Goal: Task Accomplishment & Management: Manage account settings

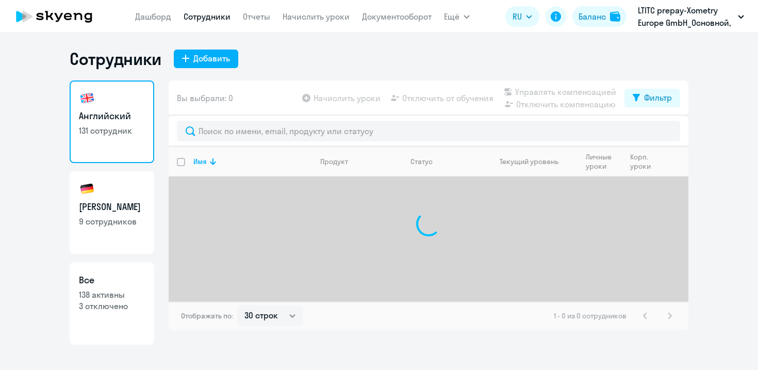
select select "30"
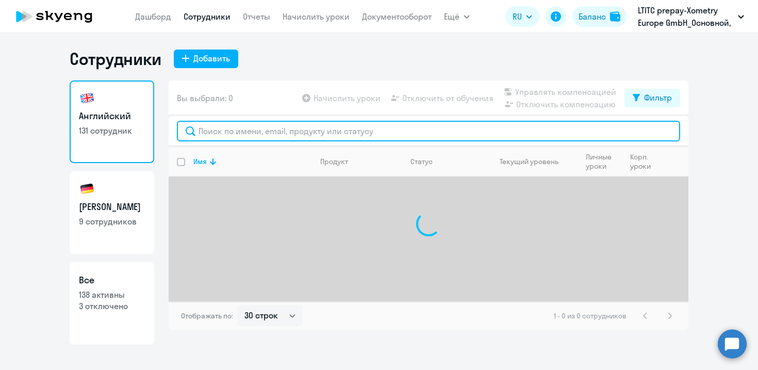
click at [310, 132] on input "text" at bounding box center [428, 131] width 503 height 21
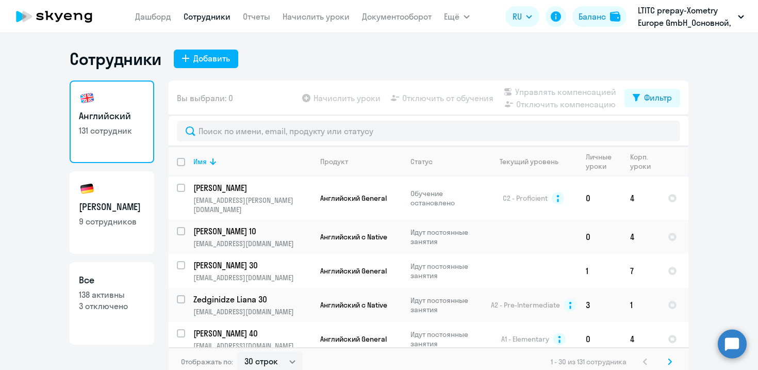
click at [112, 216] on p "9 сотрудников" at bounding box center [112, 221] width 66 height 11
select select "30"
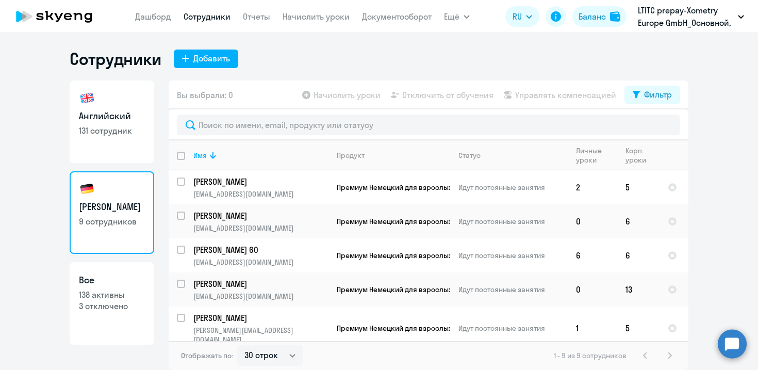
click at [408, 22] on app-menu-item-link "Документооборот" at bounding box center [397, 16] width 70 height 13
click at [404, 18] on link "Документооборот" at bounding box center [397, 16] width 70 height 10
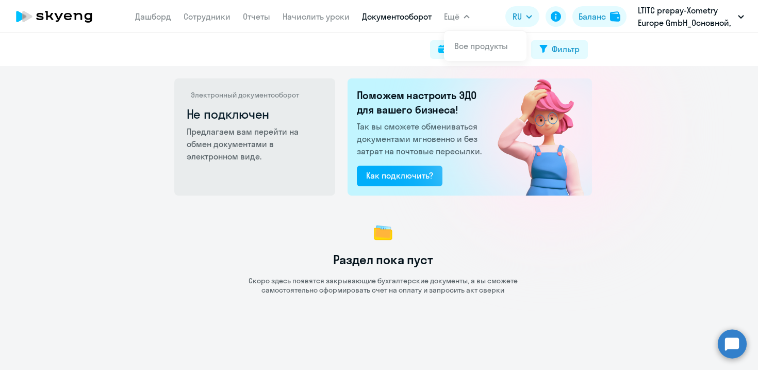
click at [464, 19] on button "Ещё" at bounding box center [457, 16] width 26 height 21
click at [138, 15] on link "Дашборд" at bounding box center [153, 16] width 36 height 10
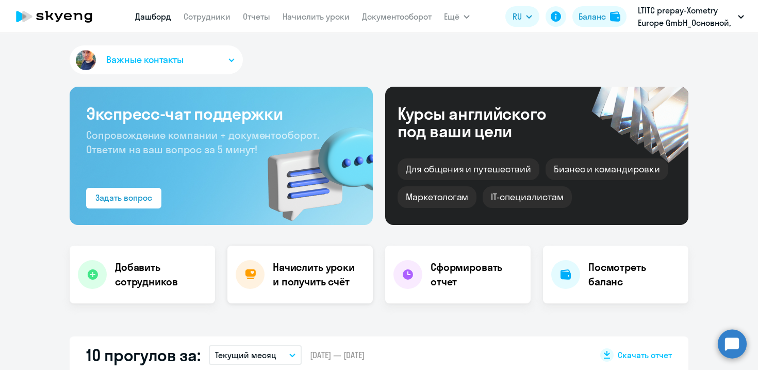
scroll to position [35, 0]
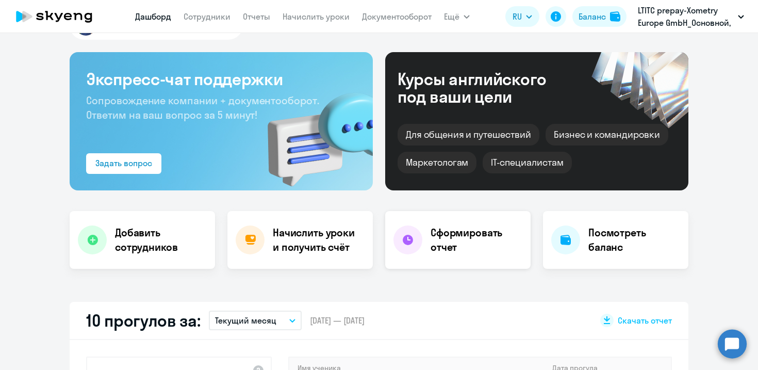
click at [437, 238] on h4 "Сформировать отчет" at bounding box center [477, 239] width 92 height 29
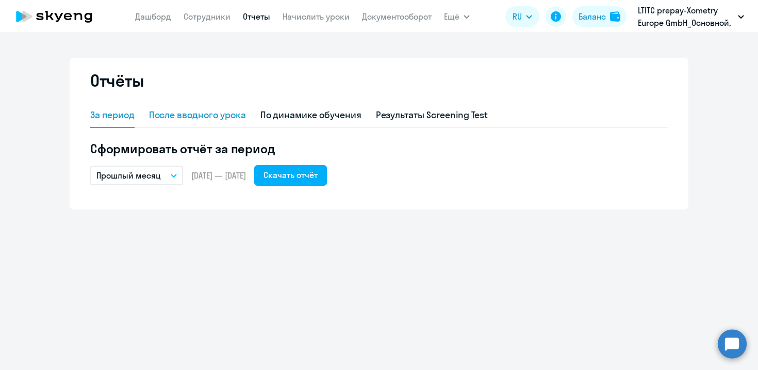
click at [214, 110] on div "После вводного урока" at bounding box center [197, 114] width 97 height 13
select select "10"
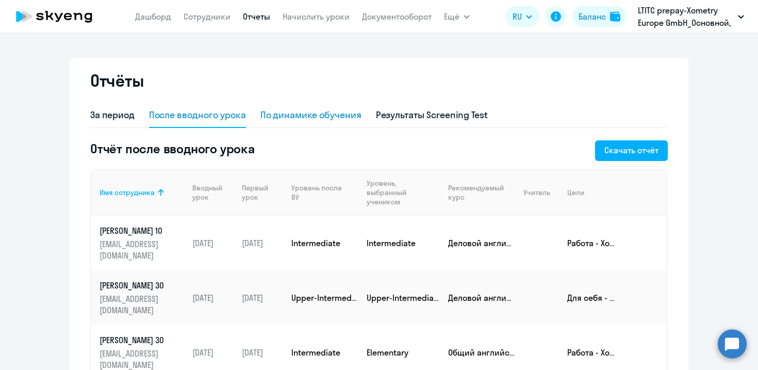
click at [308, 111] on div "По динамике обучения" at bounding box center [310, 114] width 101 height 13
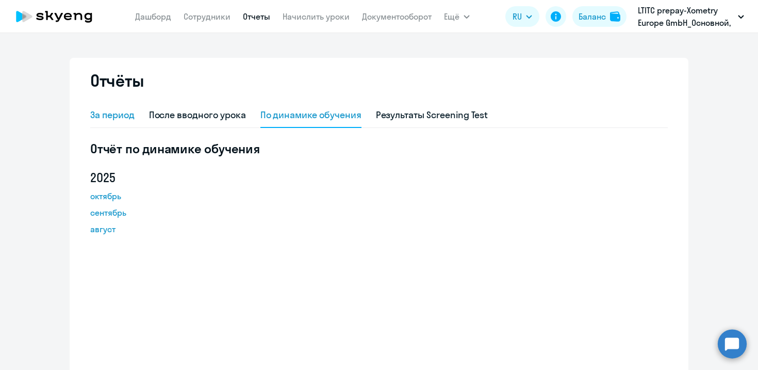
click at [112, 114] on div "За период" at bounding box center [112, 114] width 44 height 13
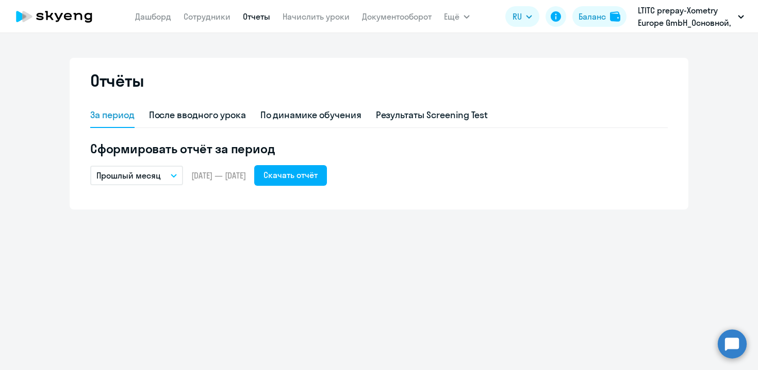
click at [252, 14] on link "Отчеты" at bounding box center [256, 16] width 27 height 10
click at [221, 117] on div "После вводного урока" at bounding box center [197, 114] width 97 height 13
select select "10"
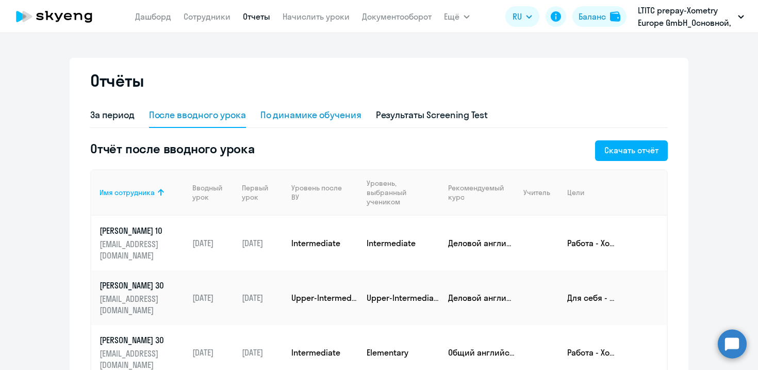
click at [319, 112] on div "По динамике обучения" at bounding box center [310, 114] width 101 height 13
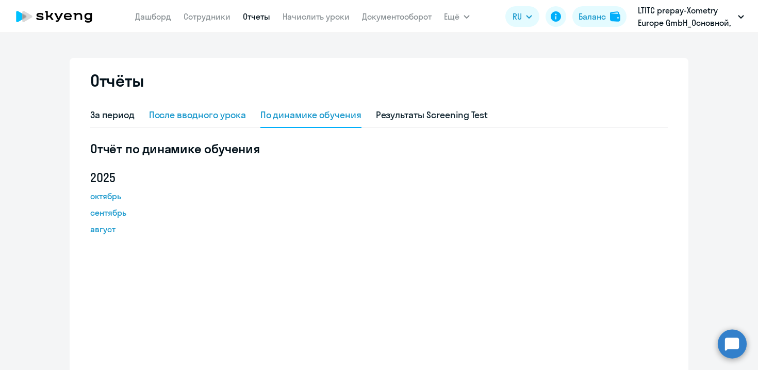
click at [222, 110] on div "После вводного урока" at bounding box center [197, 114] width 97 height 13
select select "10"
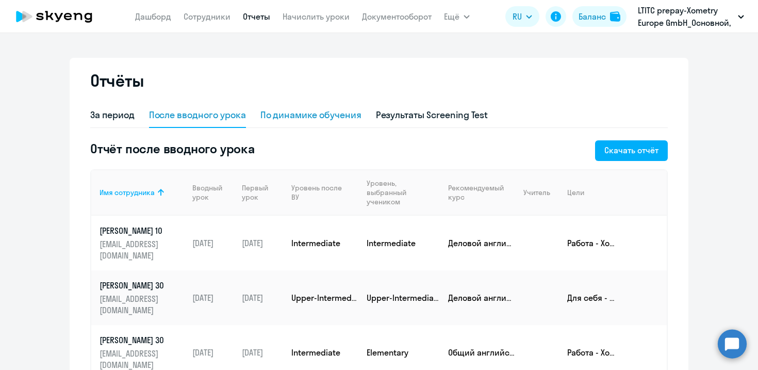
click at [320, 111] on div "По динамике обучения" at bounding box center [310, 114] width 101 height 13
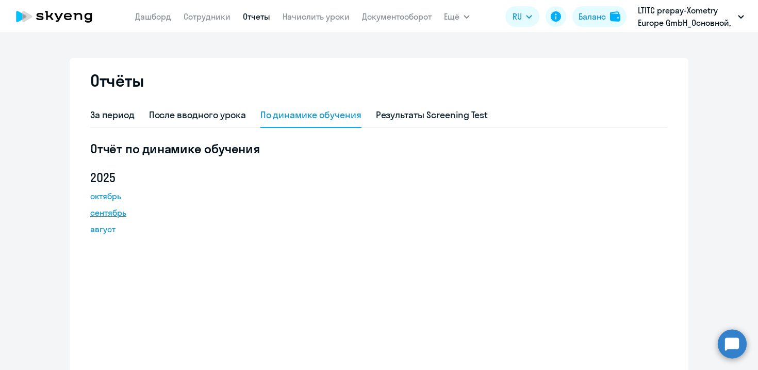
click at [103, 217] on link "сентябрь" at bounding box center [136, 212] width 93 height 12
click at [169, 16] on link "Дашборд" at bounding box center [153, 16] width 36 height 10
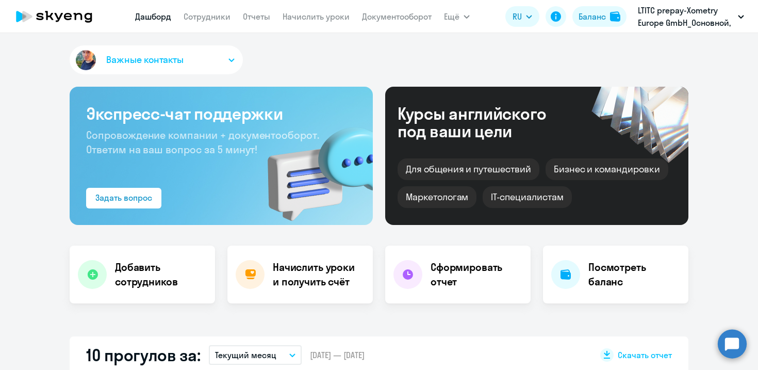
select select "30"
click at [209, 19] on link "Сотрудники" at bounding box center [207, 16] width 47 height 10
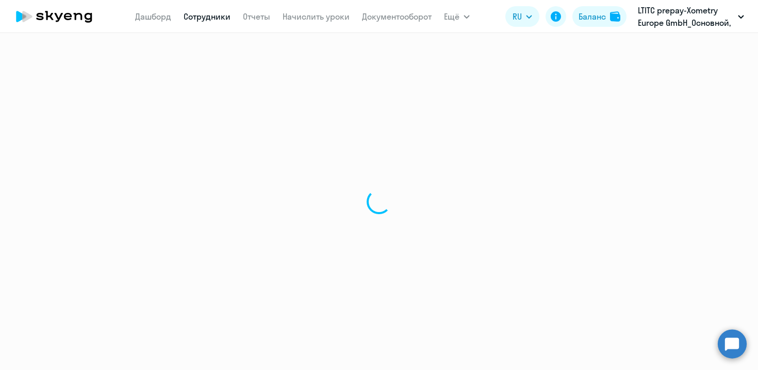
select select "30"
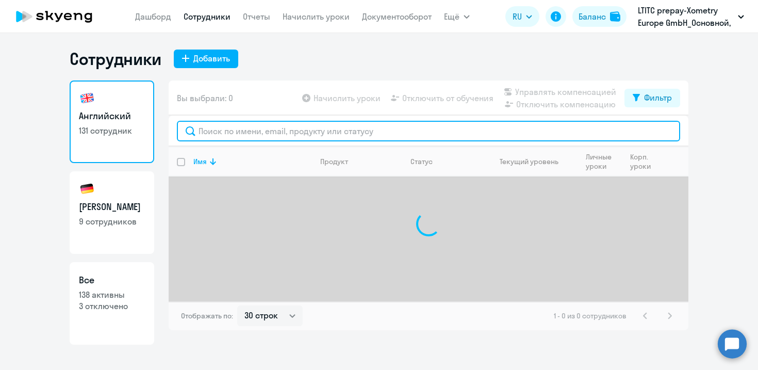
click at [225, 128] on input "text" at bounding box center [428, 131] width 503 height 21
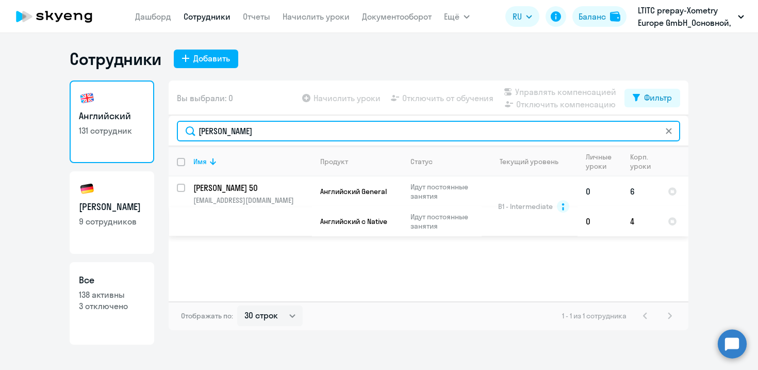
type input "[PERSON_NAME]"
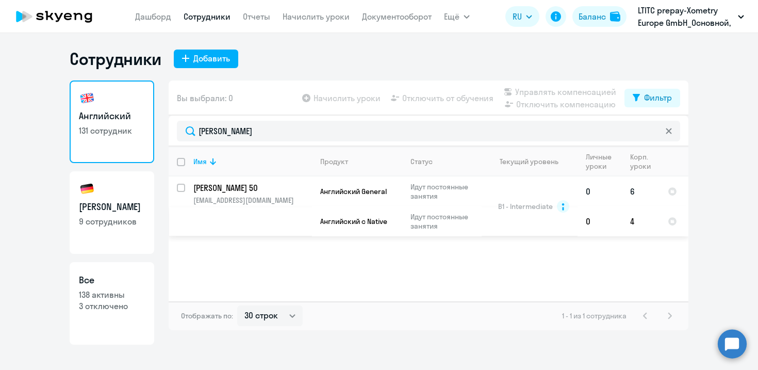
click at [183, 189] on input "select row 17728430" at bounding box center [187, 194] width 21 height 21
checkbox input "true"
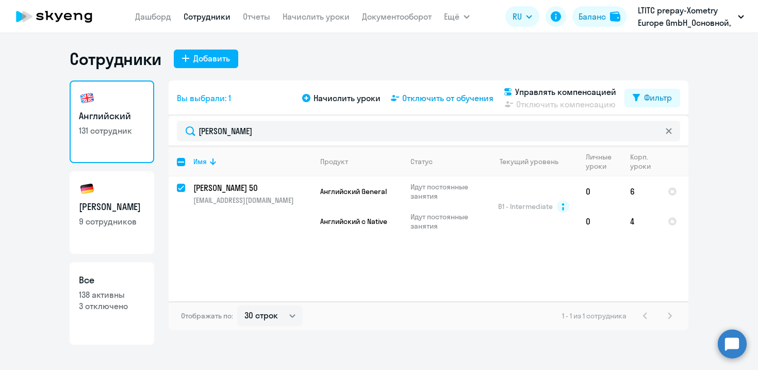
click at [441, 97] on span "Отключить от обучения" at bounding box center [447, 98] width 91 height 12
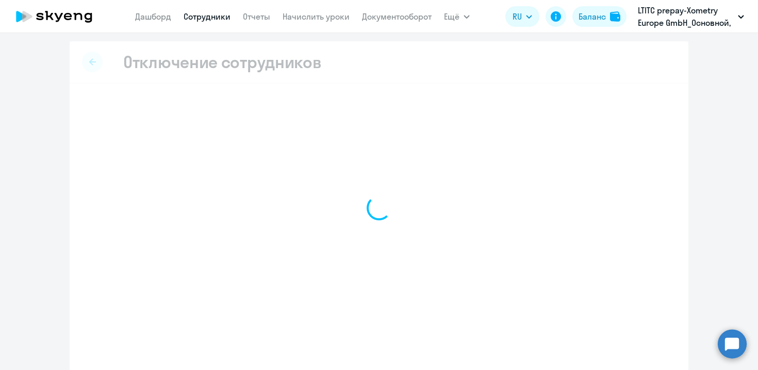
select select "all"
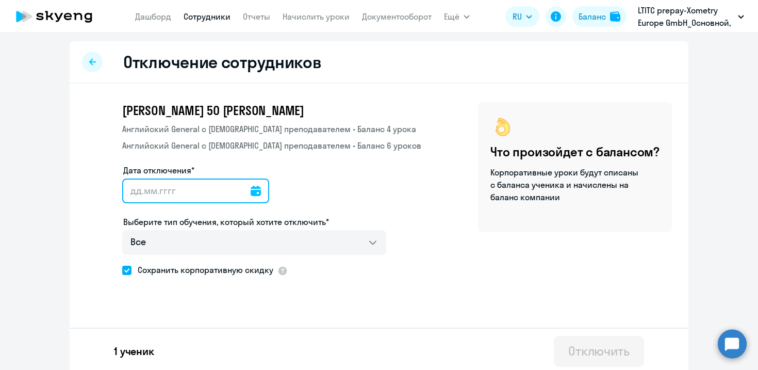
click at [197, 188] on input "Дата отключения*" at bounding box center [195, 190] width 147 height 25
click at [251, 190] on input "Дата отключения*" at bounding box center [195, 190] width 147 height 25
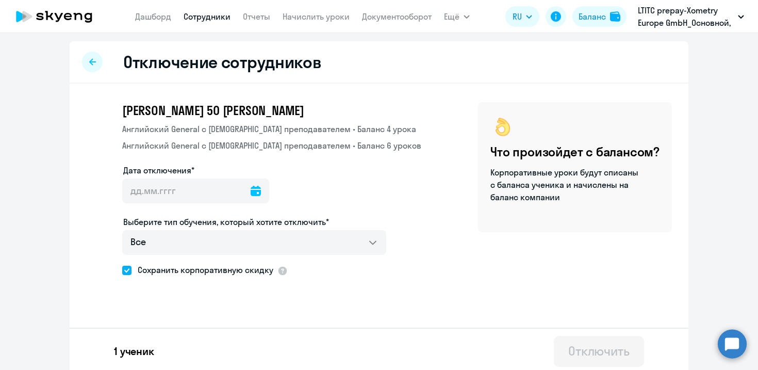
click at [251, 193] on icon at bounding box center [256, 191] width 10 height 10
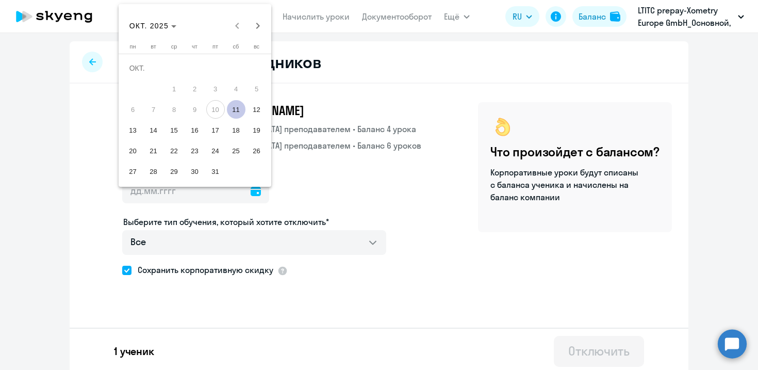
click at [235, 110] on span "11" at bounding box center [236, 109] width 19 height 19
type input "[DATE]"
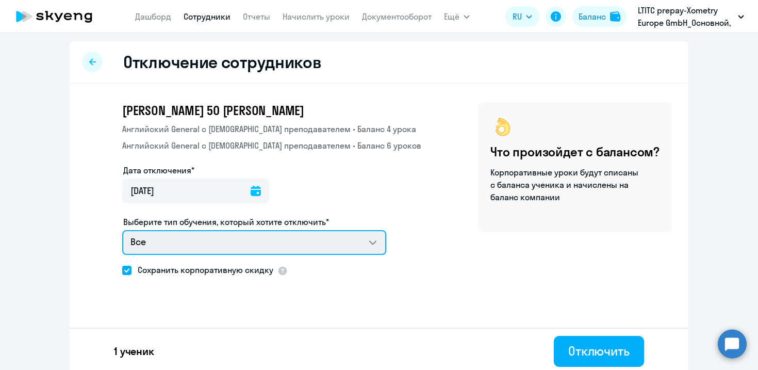
click at [218, 242] on select "Все Английский General с [DEMOGRAPHIC_DATA] преподавателем Английский General с…" at bounding box center [254, 242] width 264 height 25
click at [122, 230] on select "Все Английский General с [DEMOGRAPHIC_DATA] преподавателем Английский General с…" at bounding box center [254, 242] width 264 height 25
click at [197, 244] on select "Все Английский General с [DEMOGRAPHIC_DATA] преподавателем Английский General с…" at bounding box center [254, 242] width 264 height 25
select select "english_adult_native_speaker"
click at [122, 230] on select "Все Английский General с [DEMOGRAPHIC_DATA] преподавателем Английский General с…" at bounding box center [254, 242] width 264 height 25
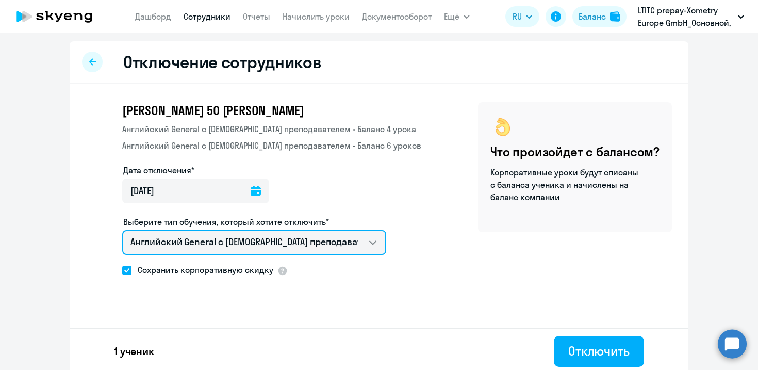
scroll to position [4, 0]
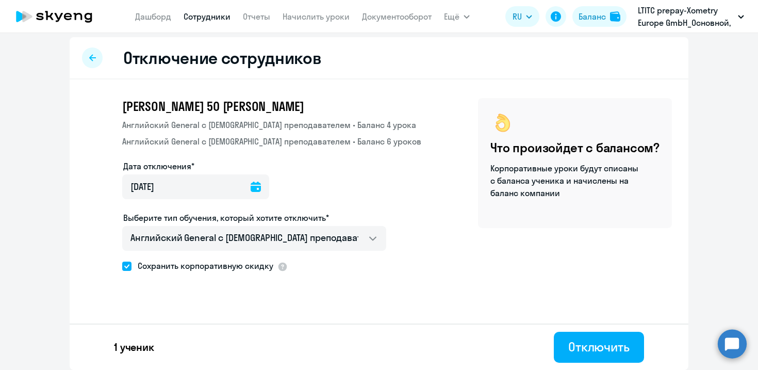
drag, startPoint x: 570, startPoint y: 344, endPoint x: 448, endPoint y: 303, distance: 128.5
click at [448, 303] on div "Отключение сотрудников [PERSON_NAME] 50 Finn Английский General с [DEMOGRAPHIC_…" at bounding box center [379, 203] width 619 height 333
